Goal: Obtain resource: Obtain resource

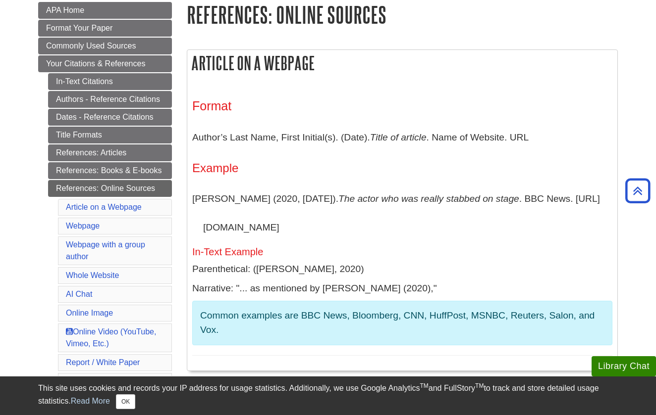
scroll to position [146, 0]
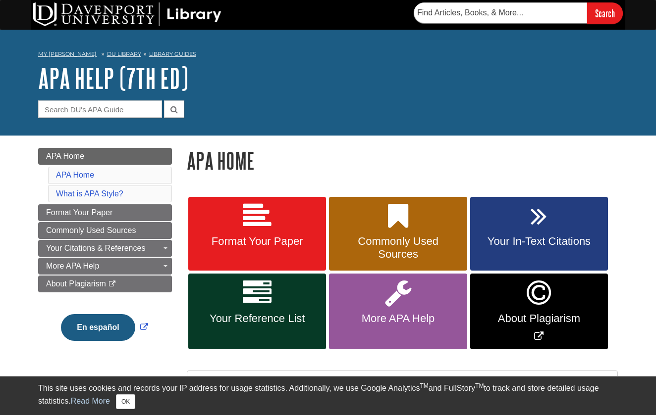
scroll to position [112, 0]
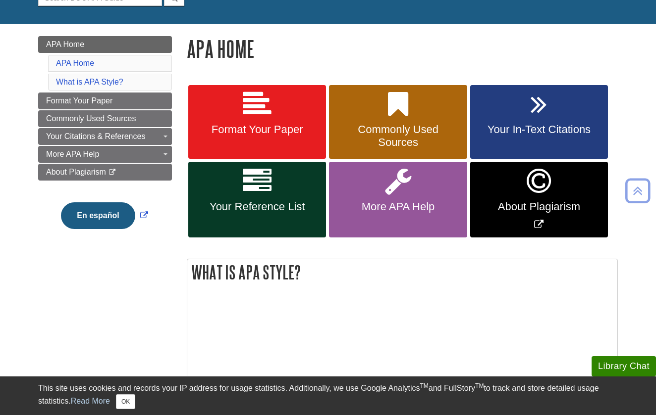
click at [277, 132] on span "Format Your Paper" at bounding box center [257, 129] width 123 height 13
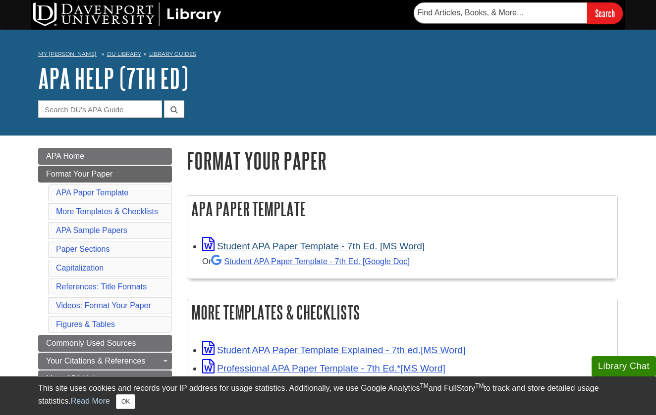
click at [326, 243] on link "Student APA Paper Template - 7th Ed. [MS Word]" at bounding box center [313, 246] width 222 height 10
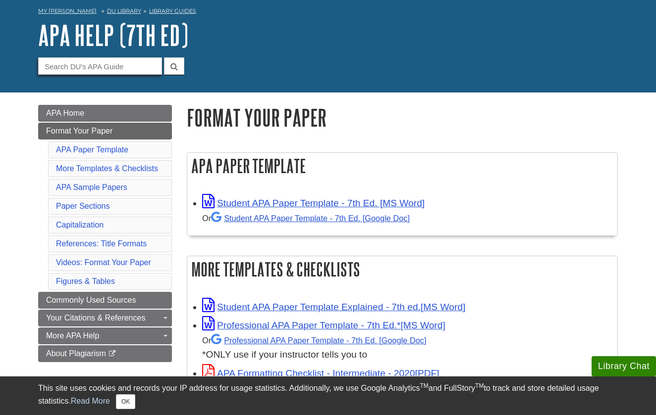
scroll to position [47, 0]
